Goal: Task Accomplishment & Management: Use online tool/utility

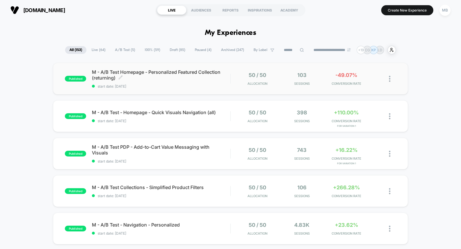
click at [116, 83] on div "M - A/B Test Homepage - Personalized Featured Collection (returning) Click to e…" at bounding box center [161, 78] width 138 height 19
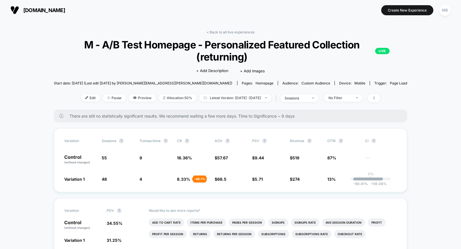
click at [81, 101] on div "Edit Pause Preview Allocation: 50% Latest Version: [DATE] - [DATE] | sessions N…" at bounding box center [230, 98] width 353 height 8
click at [81, 99] on span "Edit" at bounding box center [90, 98] width 19 height 8
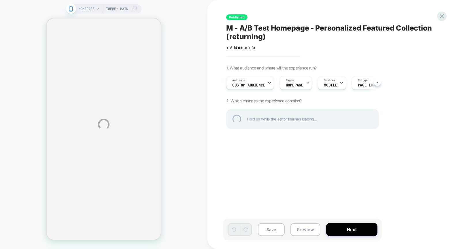
click at [237, 83] on div "HOMEPAGE Theme: MAIN Published M - A/B Test Homepage - Personalized Featured Co…" at bounding box center [230, 124] width 461 height 249
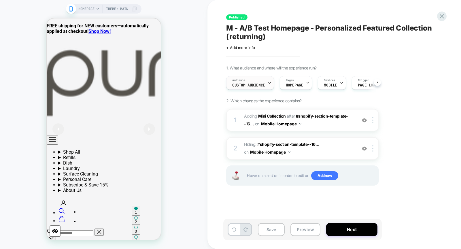
click at [238, 86] on span "Custom Audience" at bounding box center [248, 85] width 33 height 4
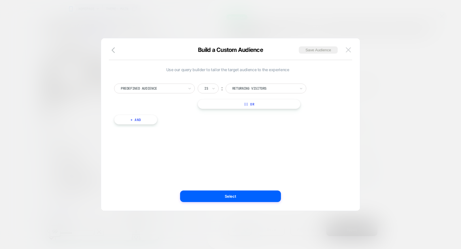
click at [350, 50] on img at bounding box center [348, 49] width 5 height 5
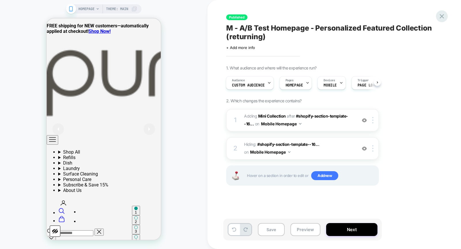
click at [442, 15] on icon at bounding box center [442, 16] width 8 height 8
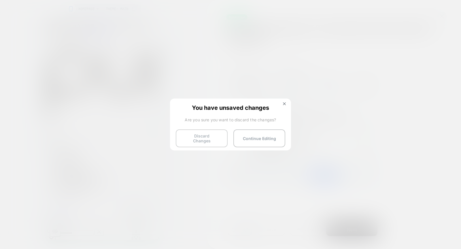
click at [191, 137] on button "Discard Changes" at bounding box center [202, 138] width 52 height 18
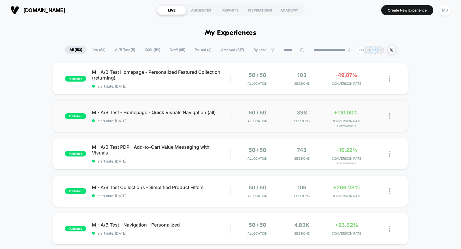
click at [160, 127] on div "published M - A/B Test - Homepage - Quick Visuals Navigation (all) start date: …" at bounding box center [230, 116] width 355 height 32
